Goal: Check status

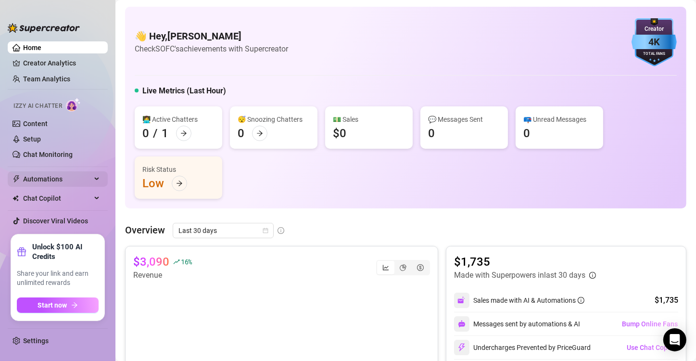
click at [87, 175] on span "Automations" at bounding box center [57, 178] width 68 height 15
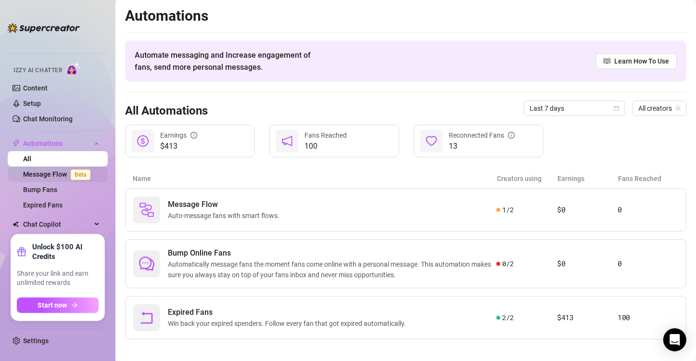
click at [40, 174] on link "Message Flow Beta" at bounding box center [58, 174] width 71 height 8
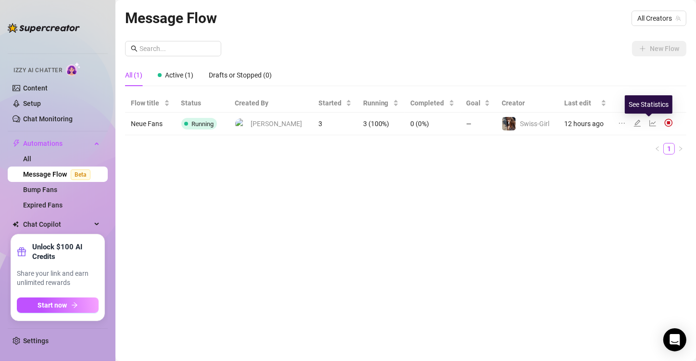
click at [652, 123] on icon "line-chart" at bounding box center [653, 123] width 8 height 8
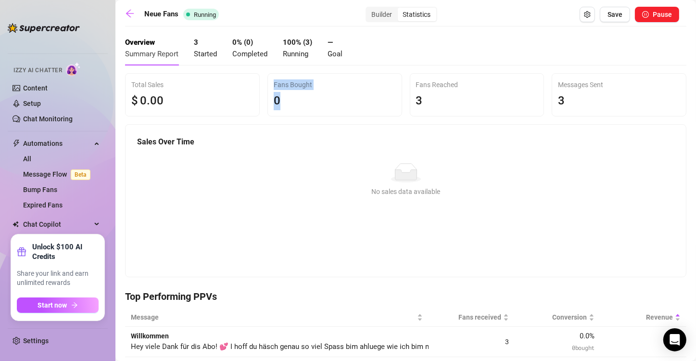
drag, startPoint x: 206, startPoint y: 97, endPoint x: 359, endPoint y: 101, distance: 153.0
click at [359, 101] on div "Total Sales $ 0 .00 Fans Bought 0 Fans Reached 3 Messages Sent 3" at bounding box center [405, 94] width 569 height 43
click at [348, 88] on div "Fans Bought" at bounding box center [335, 84] width 122 height 11
